Goal: Task Accomplishment & Management: Manage account settings

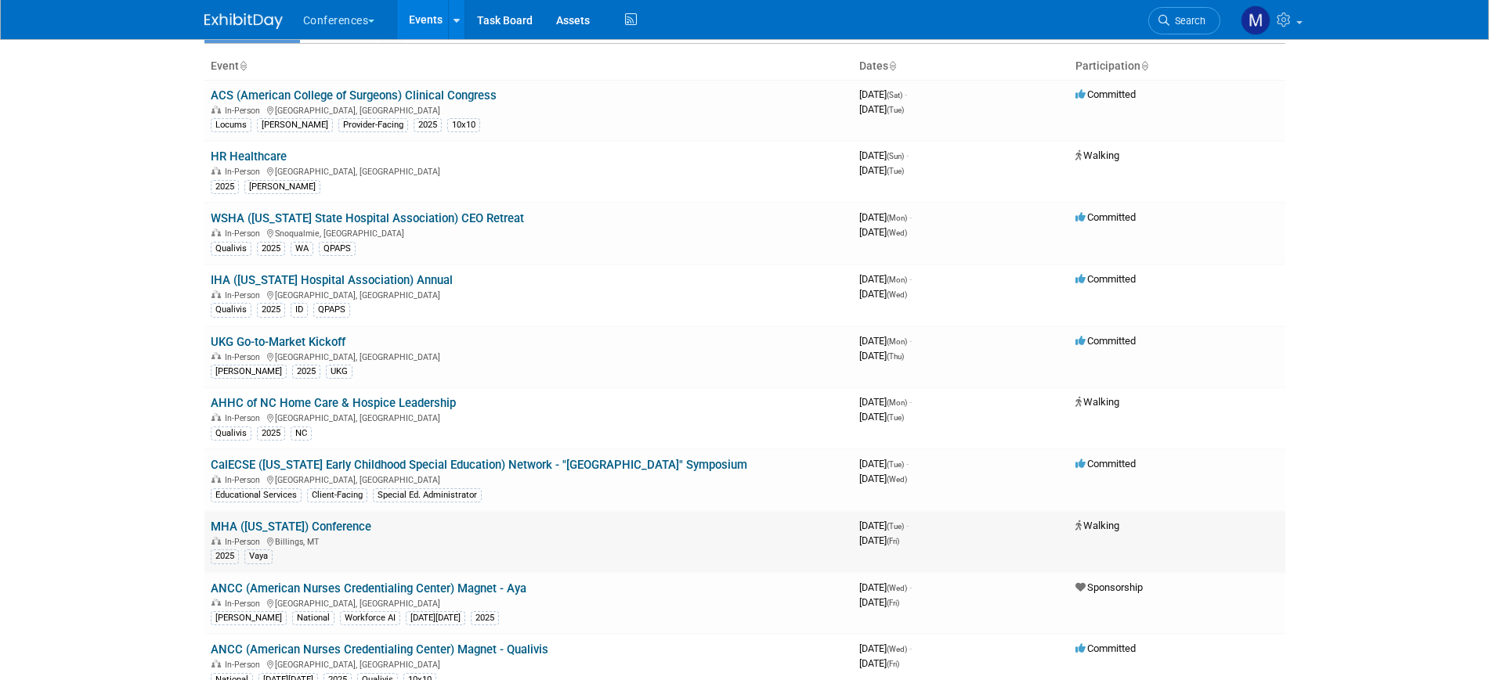
scroll to position [294, 0]
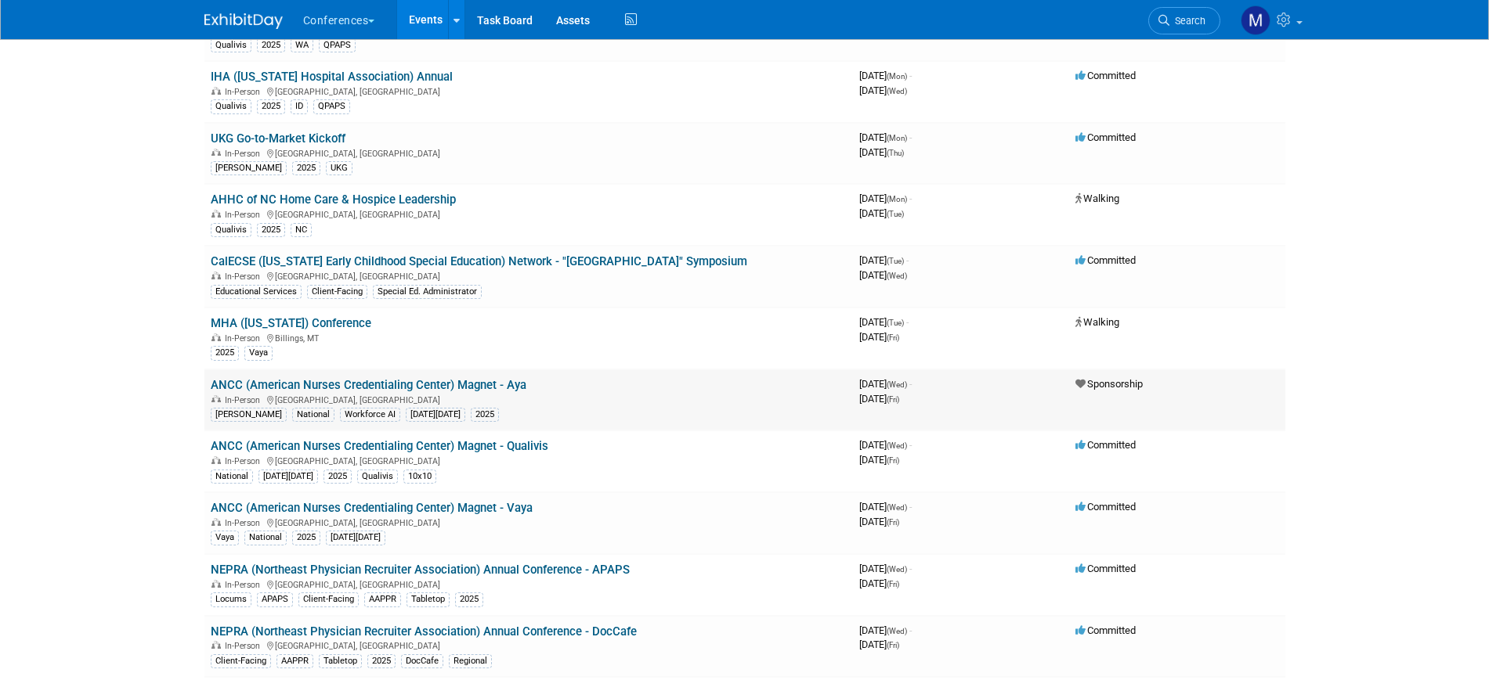
click at [518, 378] on link "ANCC (American Nurses Credentialing Center) Magnet - Aya" at bounding box center [369, 385] width 316 height 14
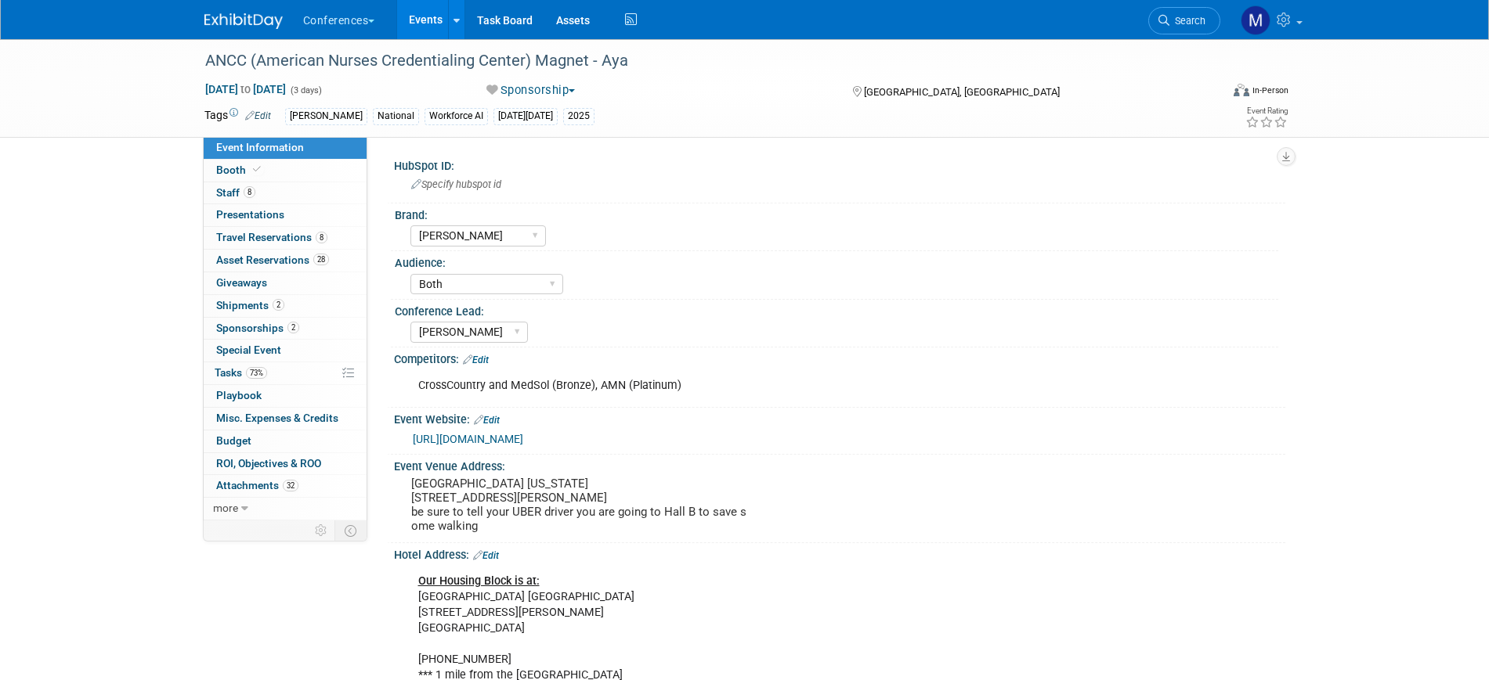
select select "[PERSON_NAME]"
select select "Both"
select select "[PERSON_NAME]"
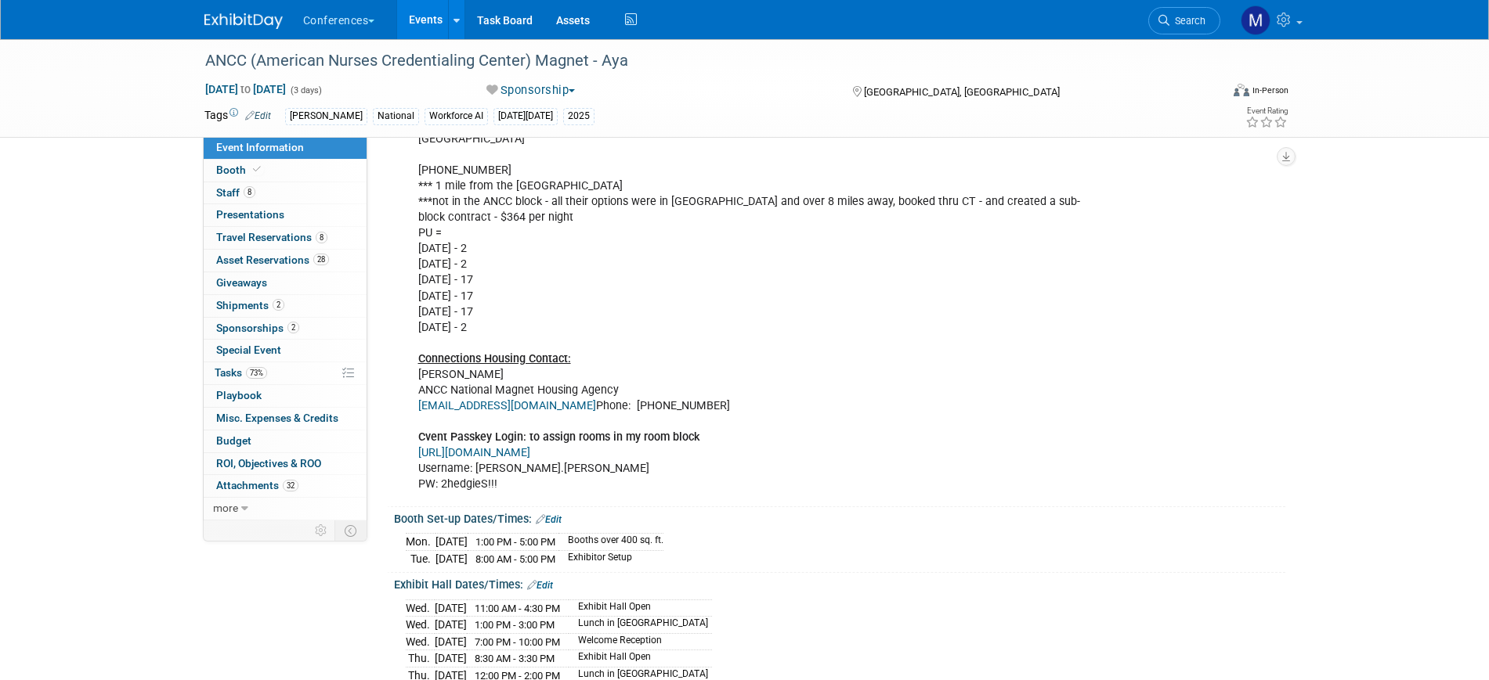
scroll to position [685, 0]
